Goal: Information Seeking & Learning: Learn about a topic

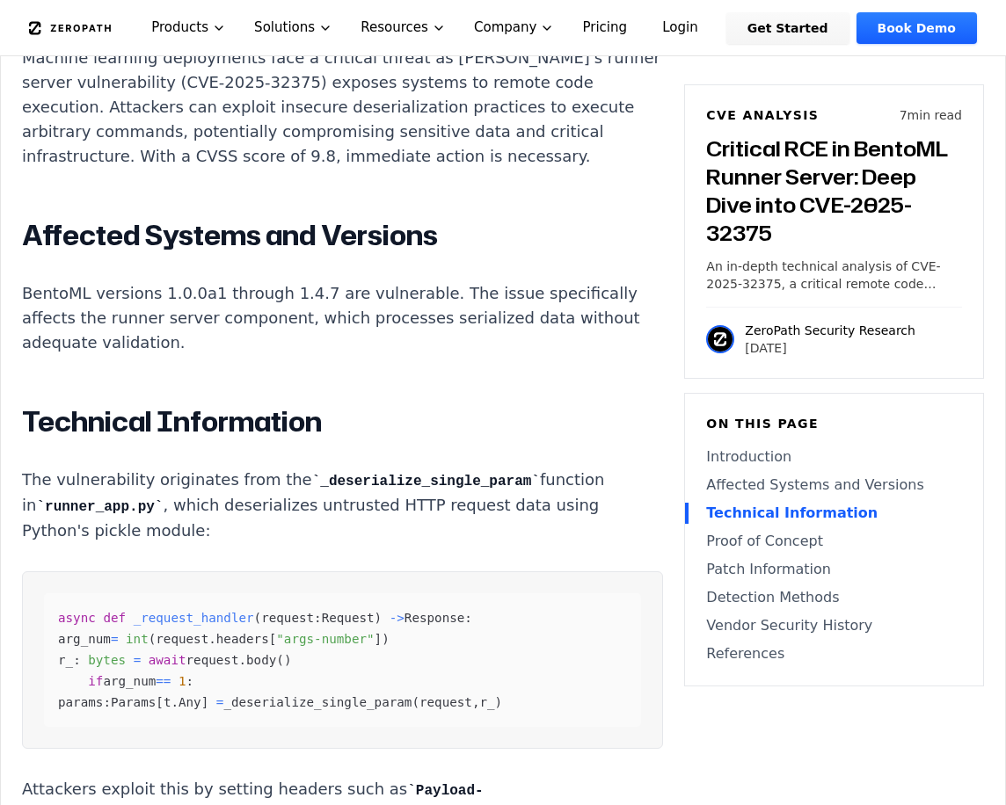
scroll to position [1759, 0]
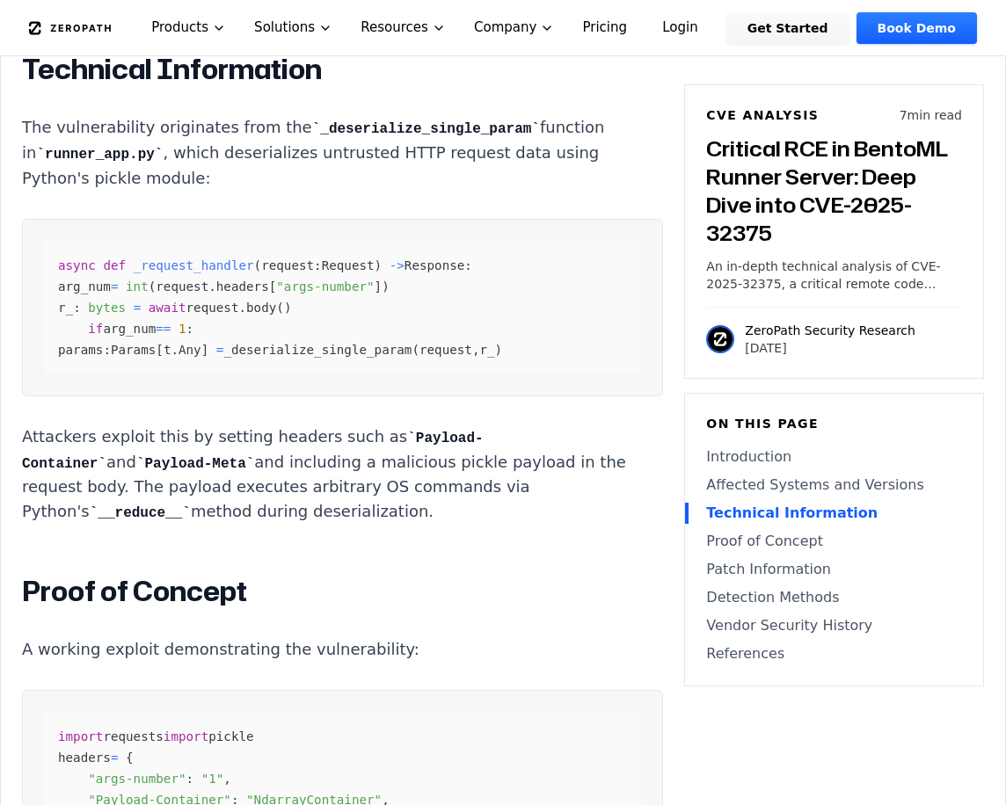
click at [364, 355] on div "async def _request_handler ( request : Request ) - > Response : arg_num = int (…" at bounding box center [342, 308] width 597 height 134
click at [365, 353] on span "_deserialize_single_param" at bounding box center [317, 350] width 188 height 14
drag, startPoint x: 365, startPoint y: 353, endPoint x: 346, endPoint y: 468, distance: 116.8
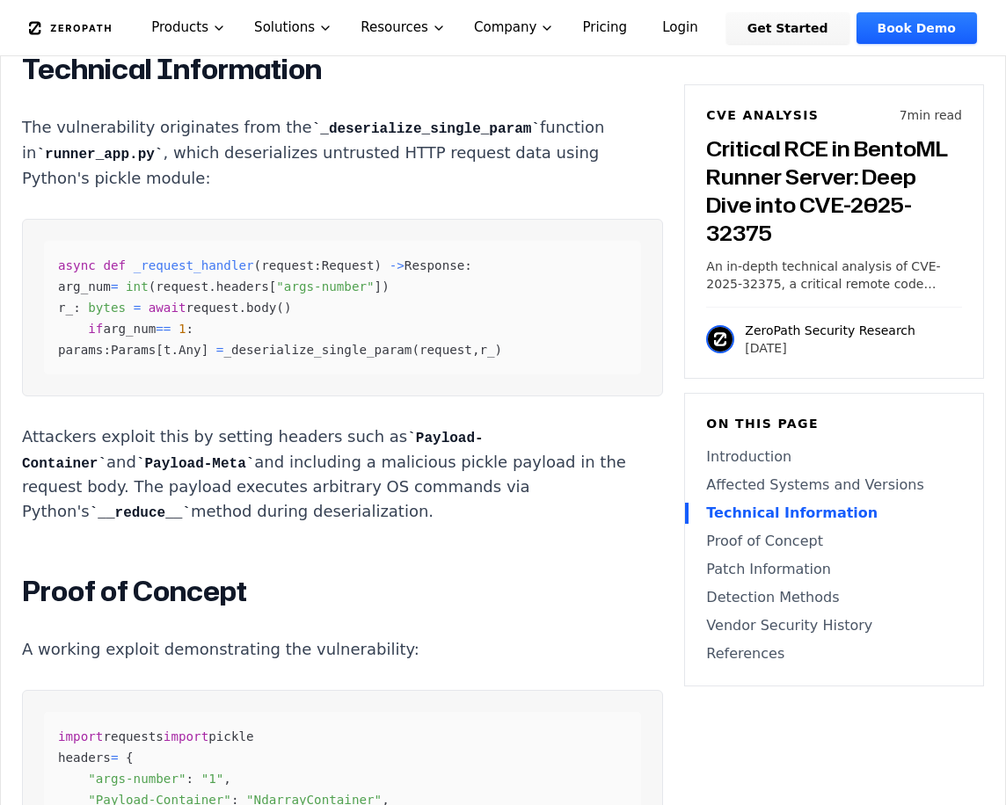
click at [346, 468] on p "Attackers exploit this by setting headers such as Payload-Container and Payload…" at bounding box center [342, 475] width 641 height 101
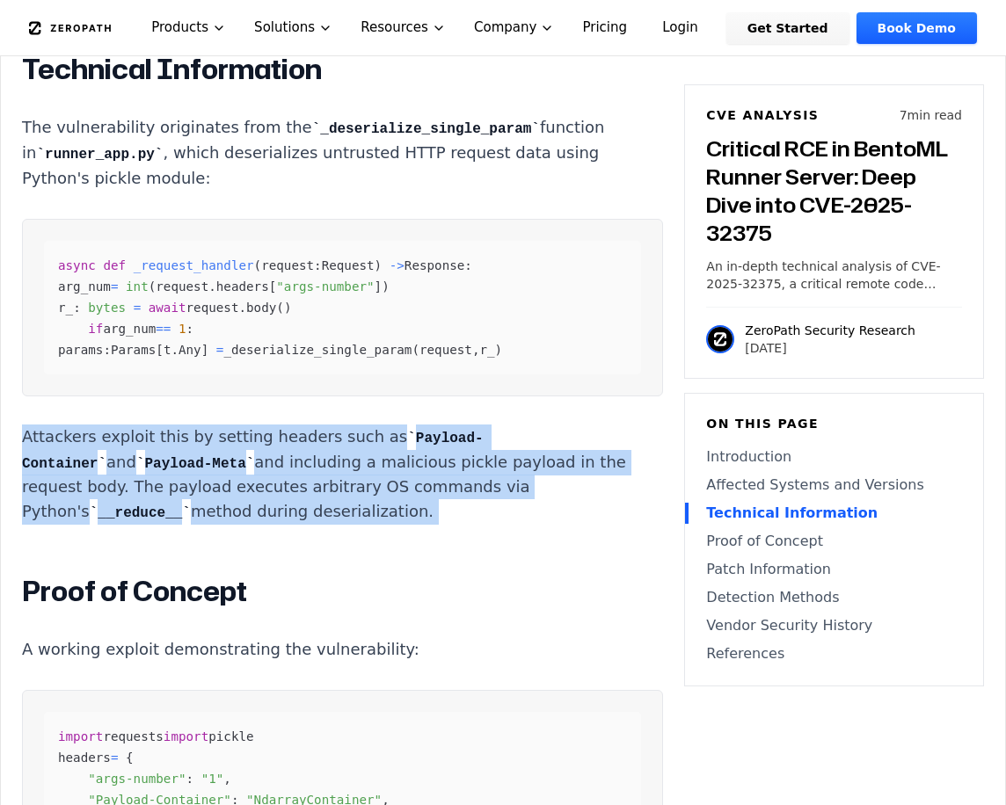
click at [346, 468] on p "Attackers exploit this by setting headers such as Payload-Container and Payload…" at bounding box center [342, 475] width 641 height 101
drag, startPoint x: 346, startPoint y: 468, endPoint x: 291, endPoint y: 477, distance: 55.4
click at [291, 477] on p "Attackers exploit this by setting headers such as Payload-Container and Payload…" at bounding box center [342, 475] width 641 height 101
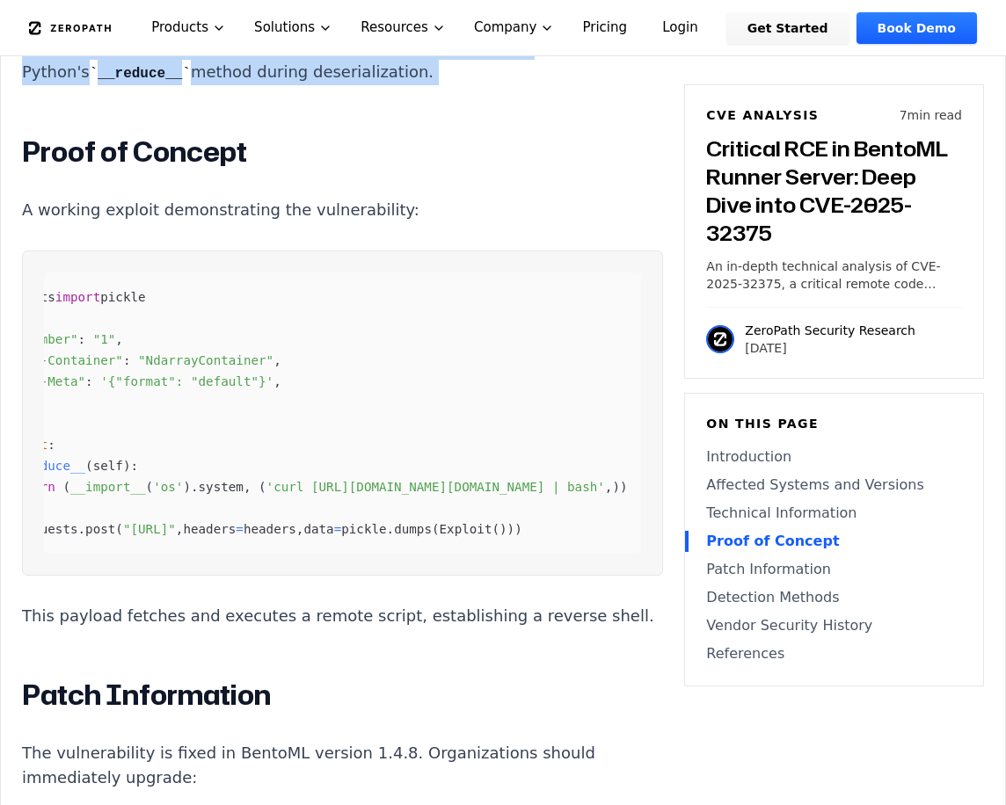
scroll to position [0, 0]
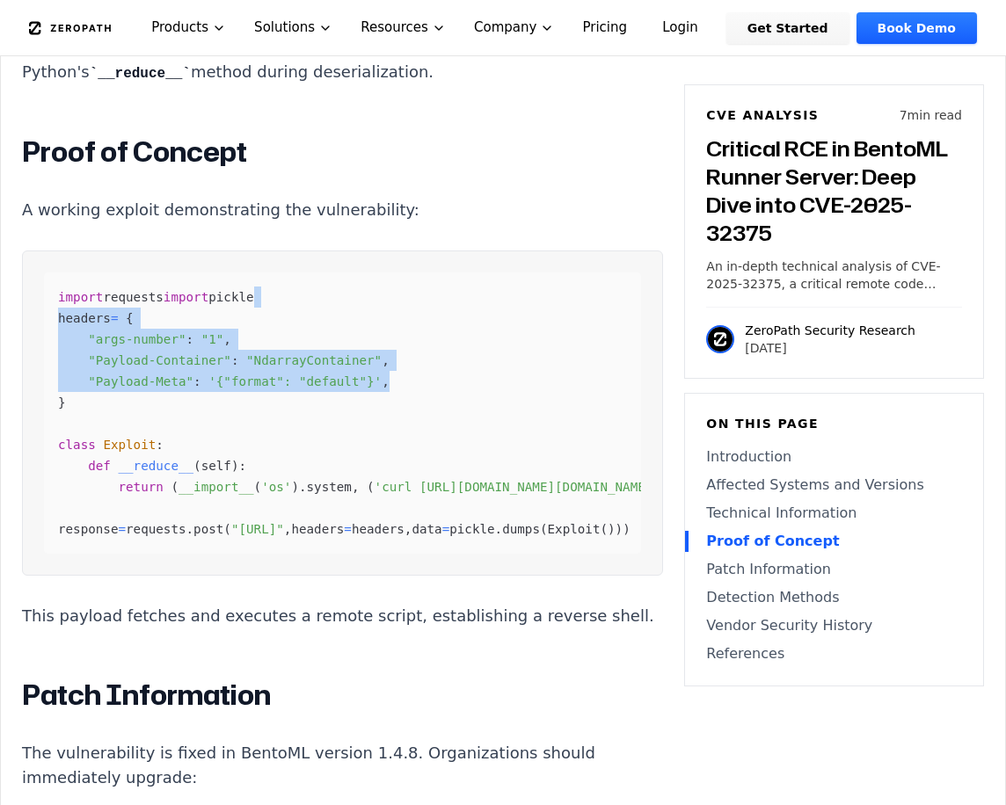
drag, startPoint x: 390, startPoint y: 418, endPoint x: -20, endPoint y: 330, distance: 419.1
click at [0, 330] on html "How ZeroPath Works Learn the technical details of how ZeroPath works under the …" at bounding box center [503, 720] width 1006 height 5837
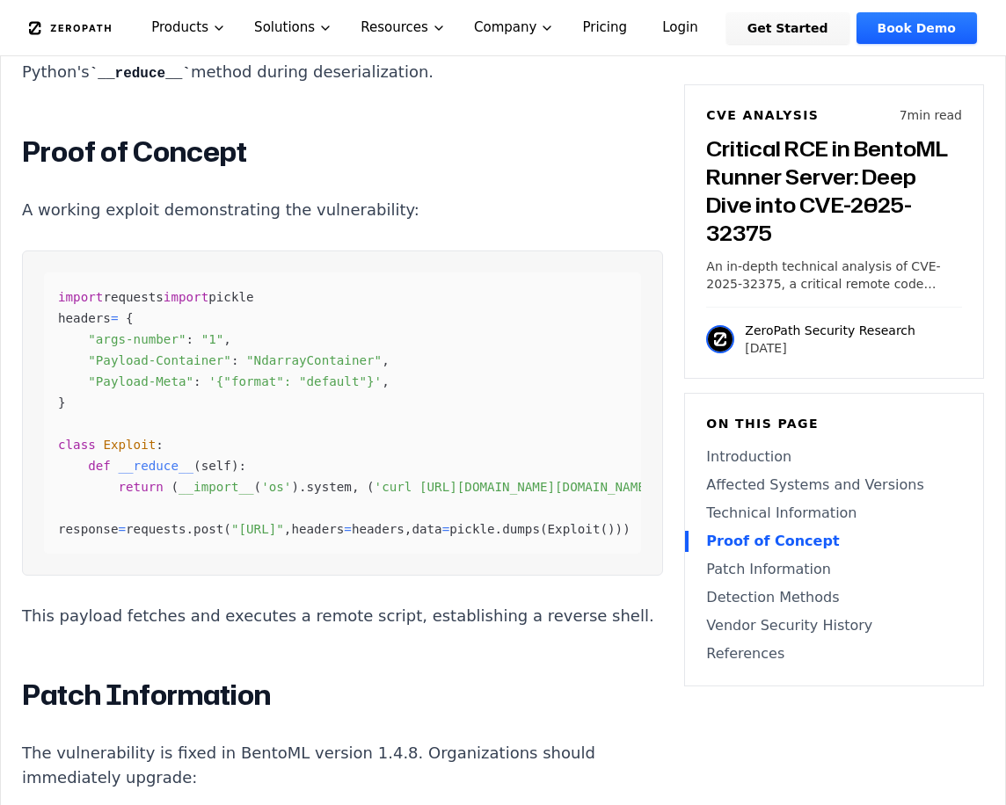
click at [278, 498] on div "import requests import pickle headers = { "args-number" : "1" , "Payload-Contai…" at bounding box center [342, 413] width 597 height 281
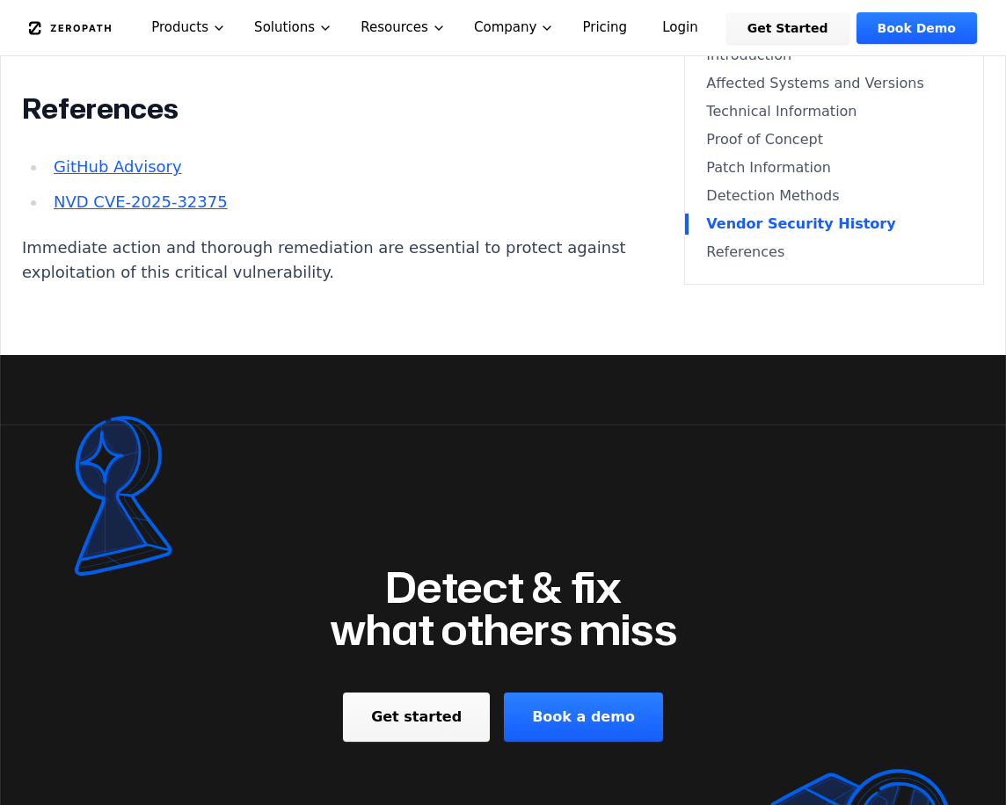
scroll to position [3957, 0]
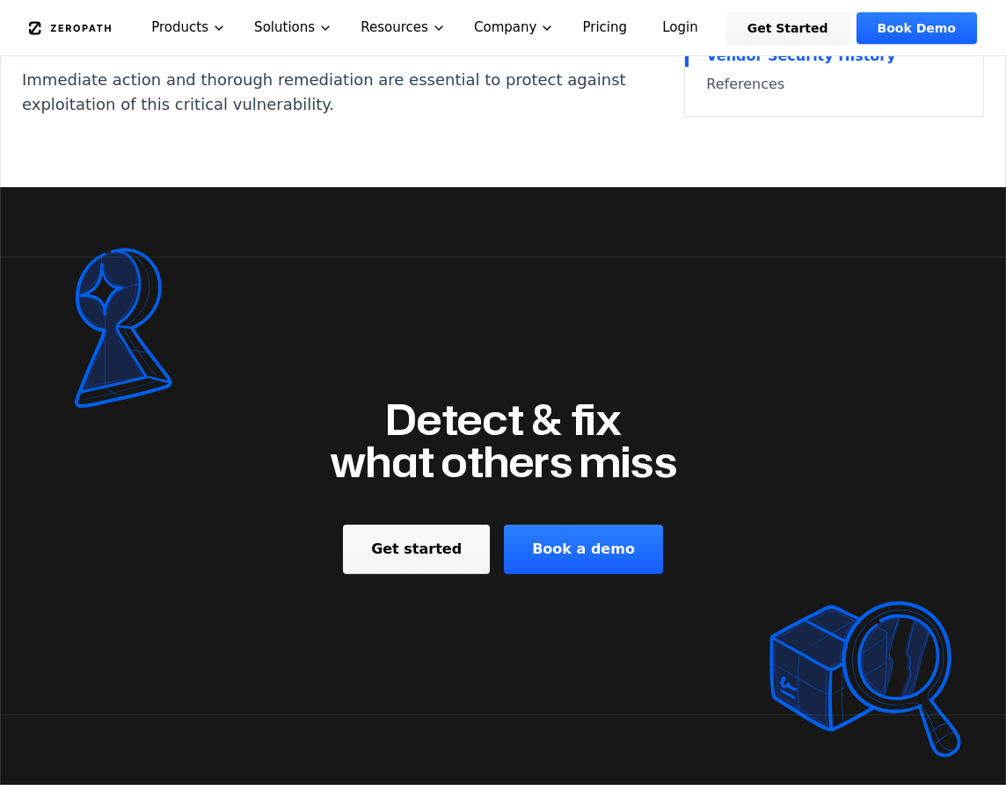
click at [435, 117] on p "Immediate action and thorough remediation are essential to protect against expl…" at bounding box center [342, 92] width 641 height 49
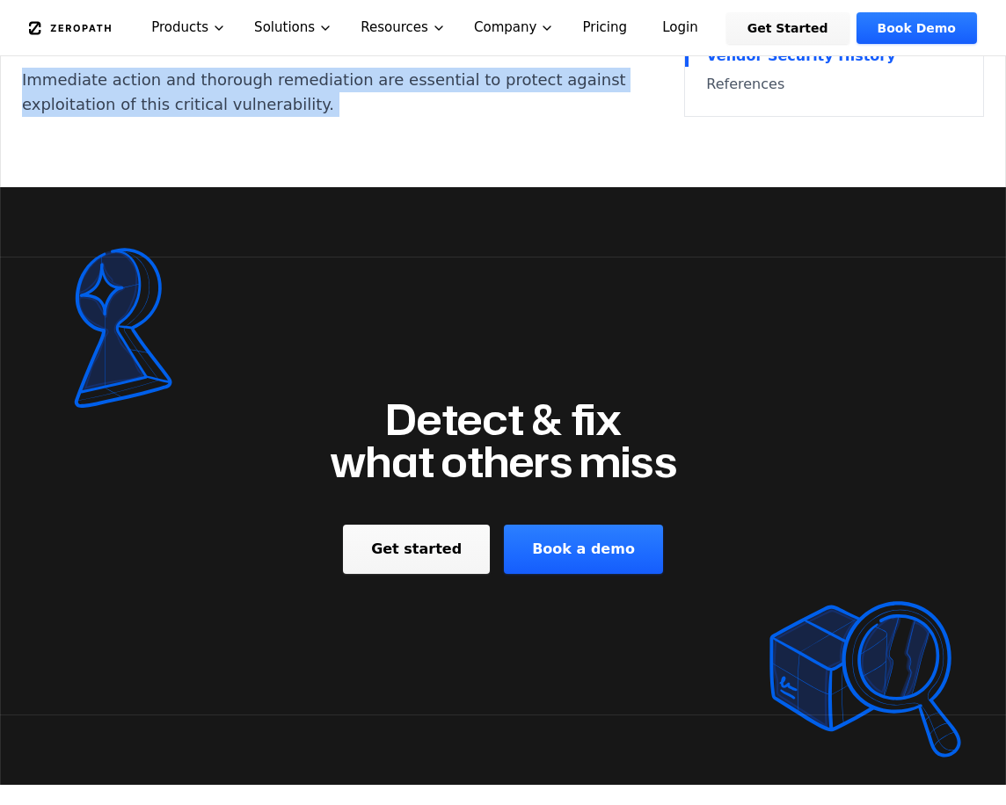
click at [436, 117] on p "Immediate action and thorough remediation are essential to protect against expl…" at bounding box center [342, 92] width 641 height 49
drag, startPoint x: 436, startPoint y: 493, endPoint x: 324, endPoint y: 518, distance: 114.4
click at [324, 117] on p "Immediate action and thorough remediation are essential to protect against expl…" at bounding box center [342, 92] width 641 height 49
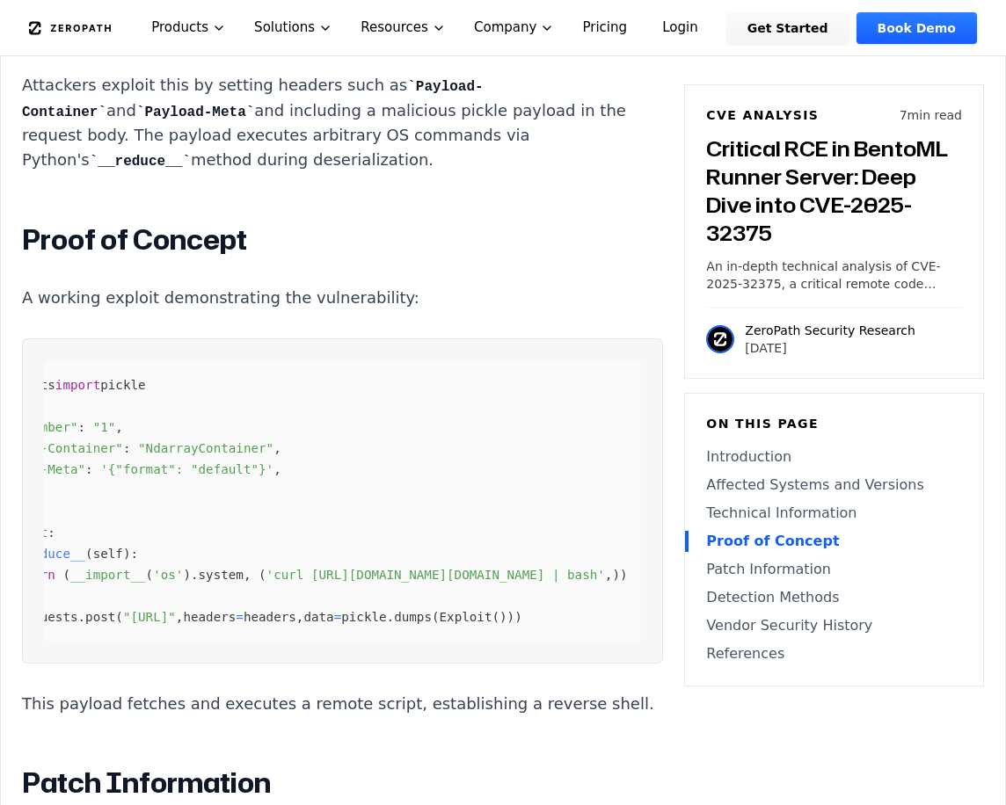
scroll to position [0, 0]
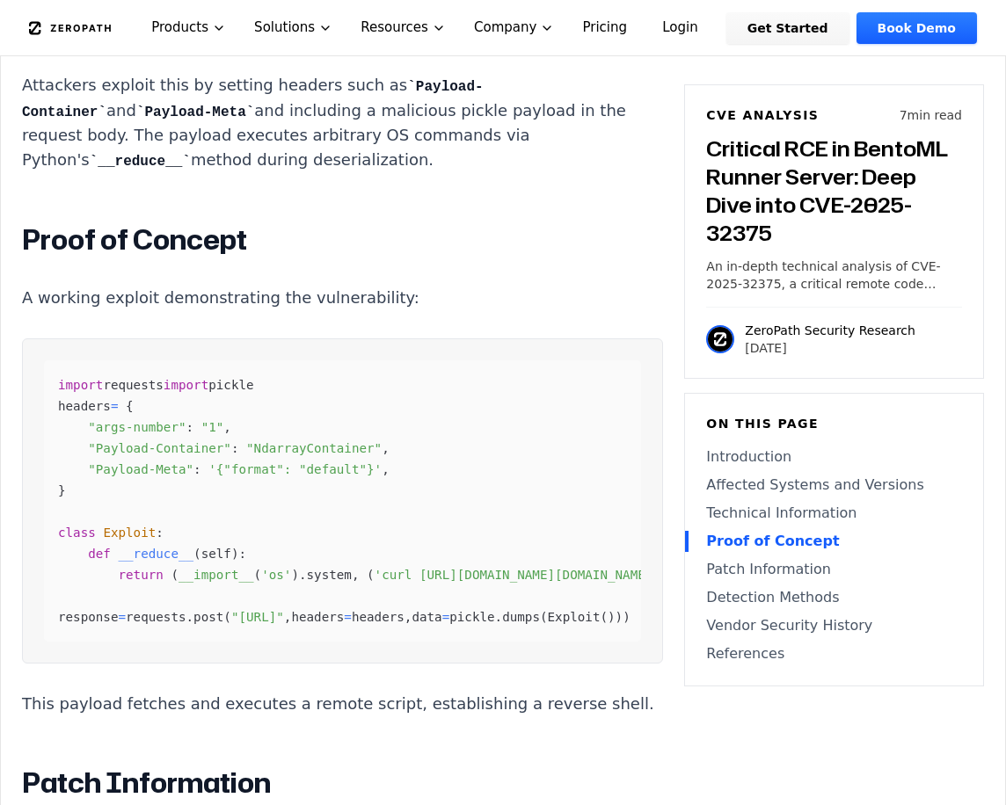
click at [305, 456] on span ""NdarrayContainer"" at bounding box center [313, 448] width 135 height 14
drag, startPoint x: 305, startPoint y: 484, endPoint x: 288, endPoint y: 486, distance: 16.9
click at [288, 456] on span ""NdarrayContainer"" at bounding box center [313, 448] width 135 height 14
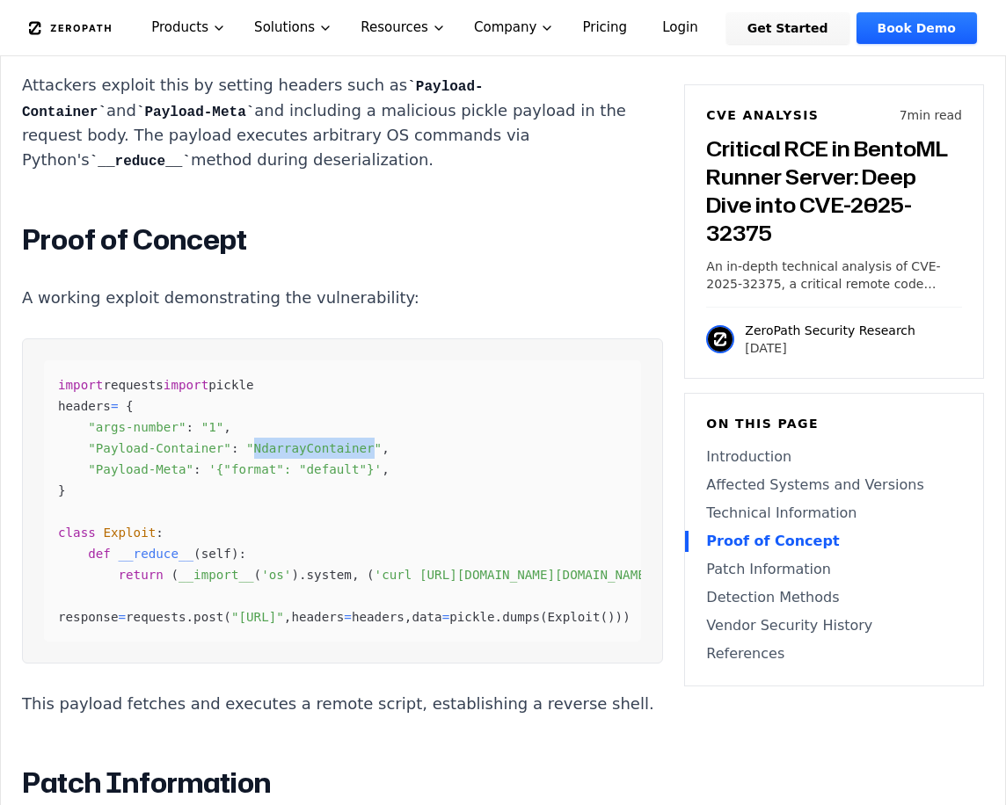
drag, startPoint x: 288, startPoint y: 486, endPoint x: 298, endPoint y: 485, distance: 9.7
drag, startPoint x: 298, startPoint y: 485, endPoint x: 279, endPoint y: 488, distance: 19.5
click at [279, 456] on span ""NdarrayContainer"" at bounding box center [313, 448] width 135 height 14
click at [160, 477] on span ""Payload-Meta"" at bounding box center [141, 470] width 106 height 14
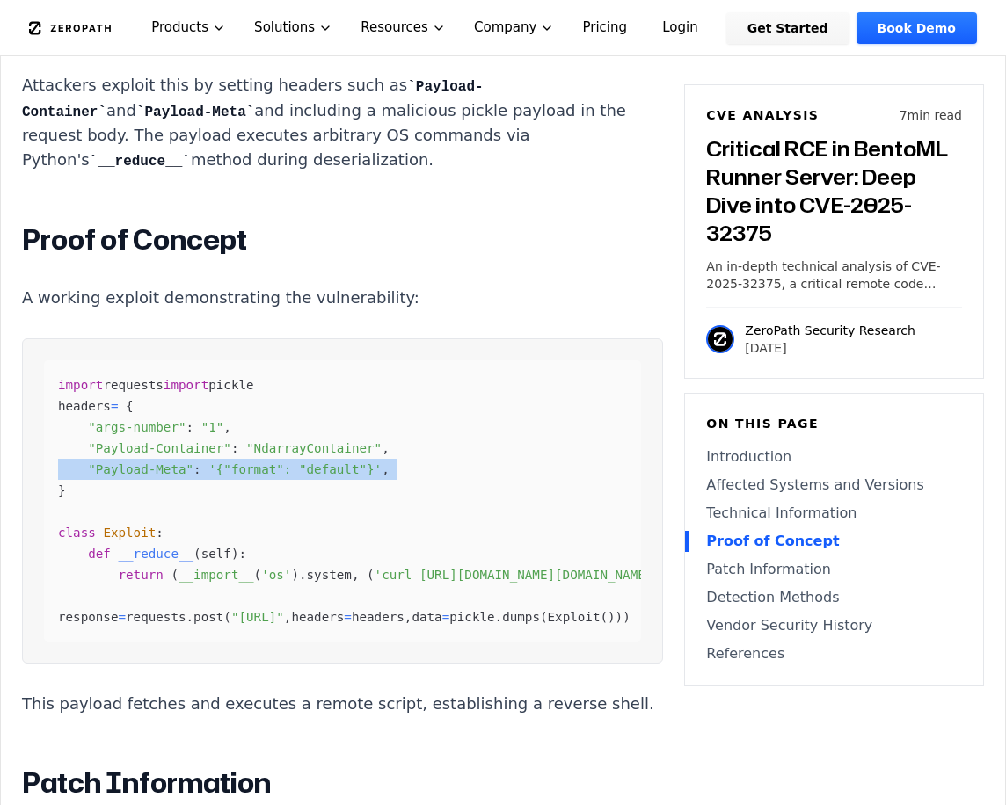
click at [160, 477] on span ""Payload-Meta"" at bounding box center [141, 470] width 106 height 14
drag, startPoint x: 160, startPoint y: 504, endPoint x: 91, endPoint y: 514, distance: 69.3
click at [91, 477] on span ""Payload-Meta"" at bounding box center [141, 470] width 106 height 14
